Goal: Navigation & Orientation: Go to known website

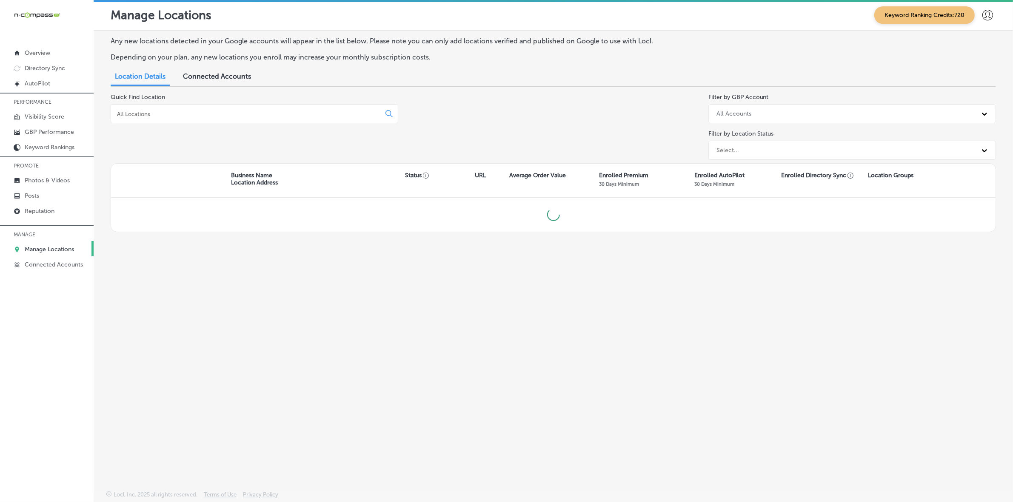
scroll to position [2, 0]
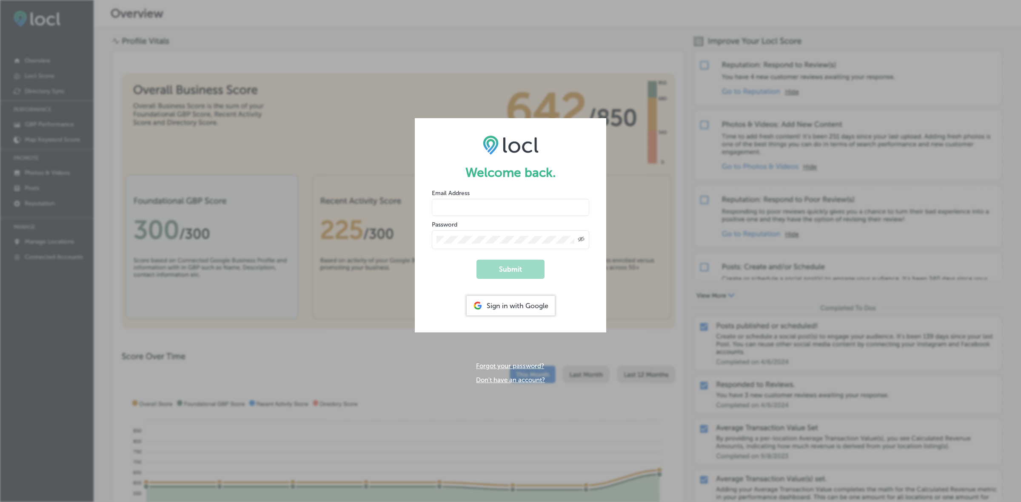
click at [518, 303] on div "Sign in with Google" at bounding box center [511, 306] width 88 height 20
click at [503, 308] on div "Sign in with Google" at bounding box center [511, 306] width 88 height 20
